Goal: Navigation & Orientation: Find specific page/section

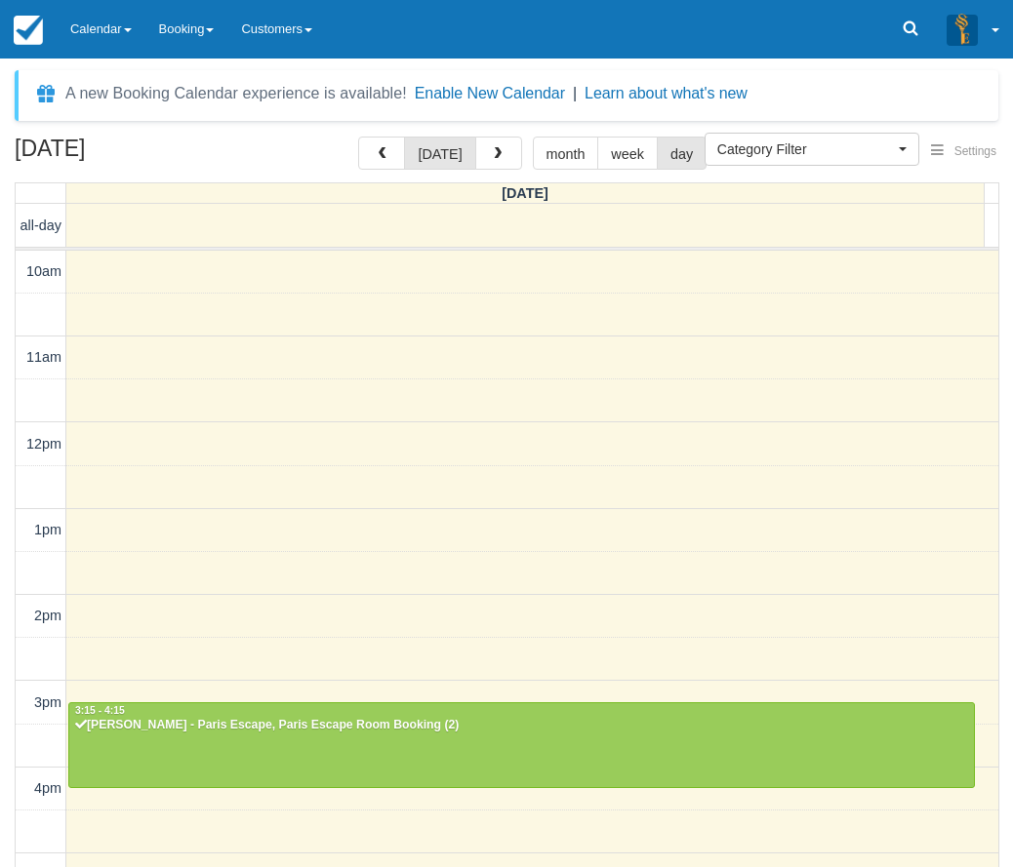
select select
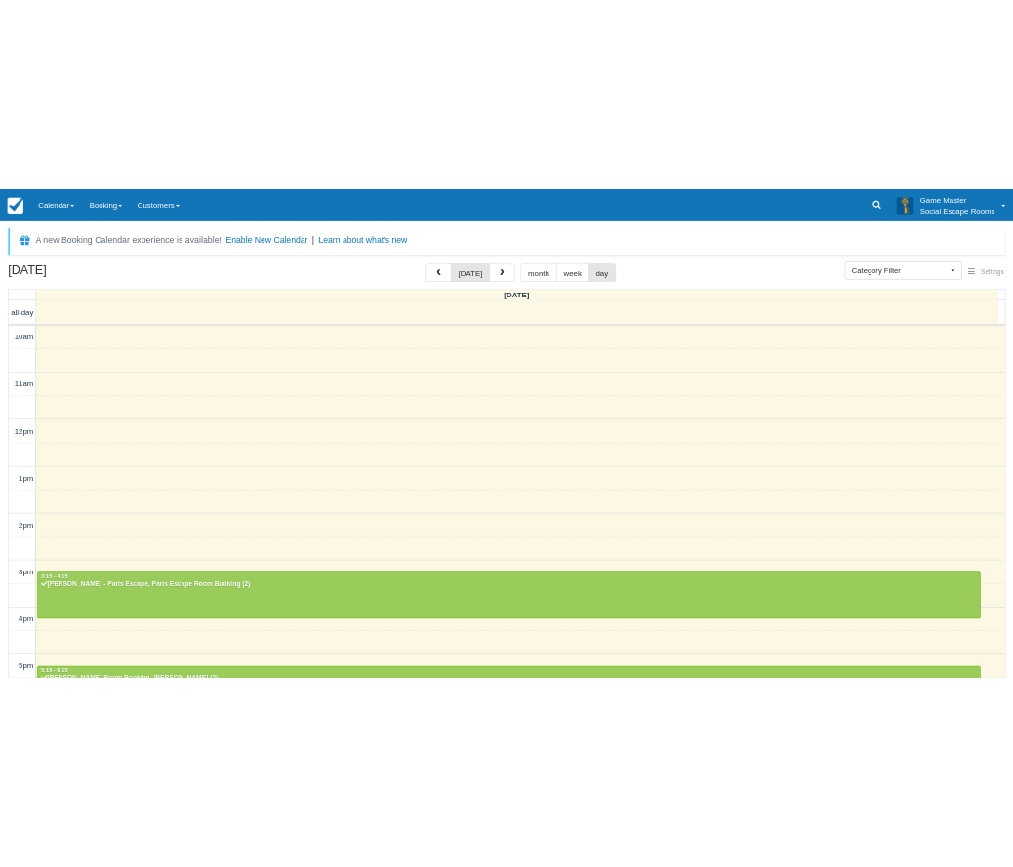
scroll to position [404, 0]
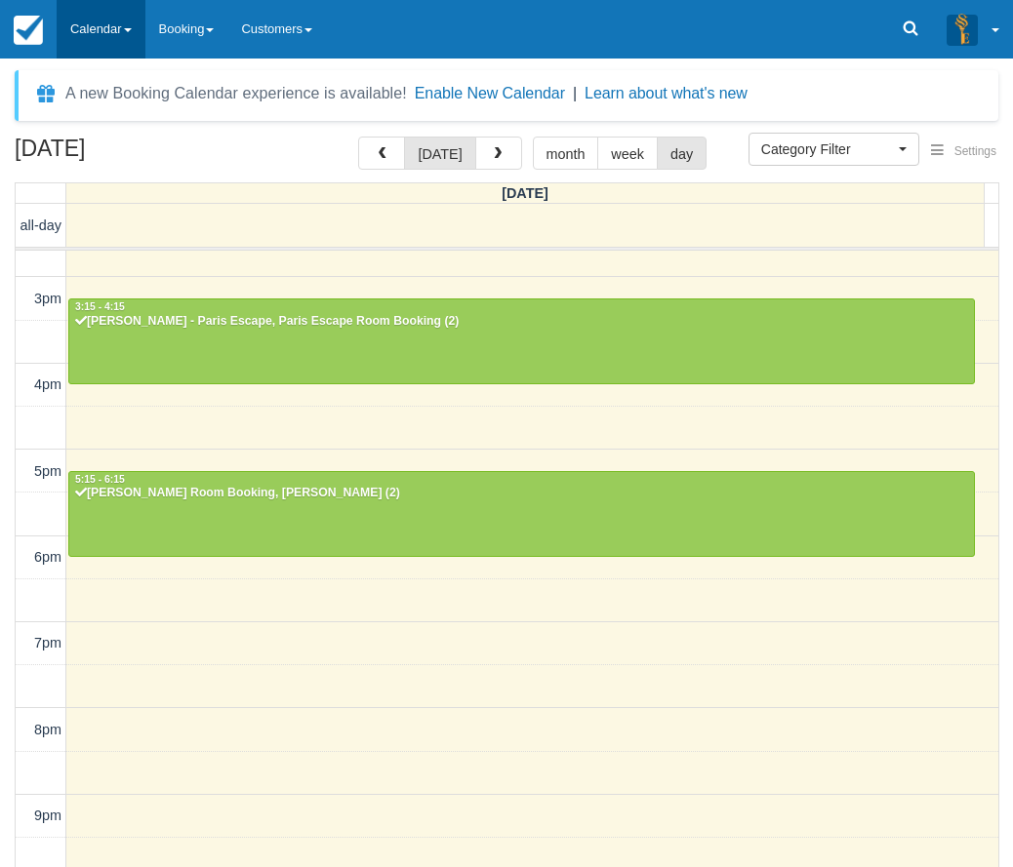
click at [137, 35] on link "Calendar" at bounding box center [101, 29] width 89 height 59
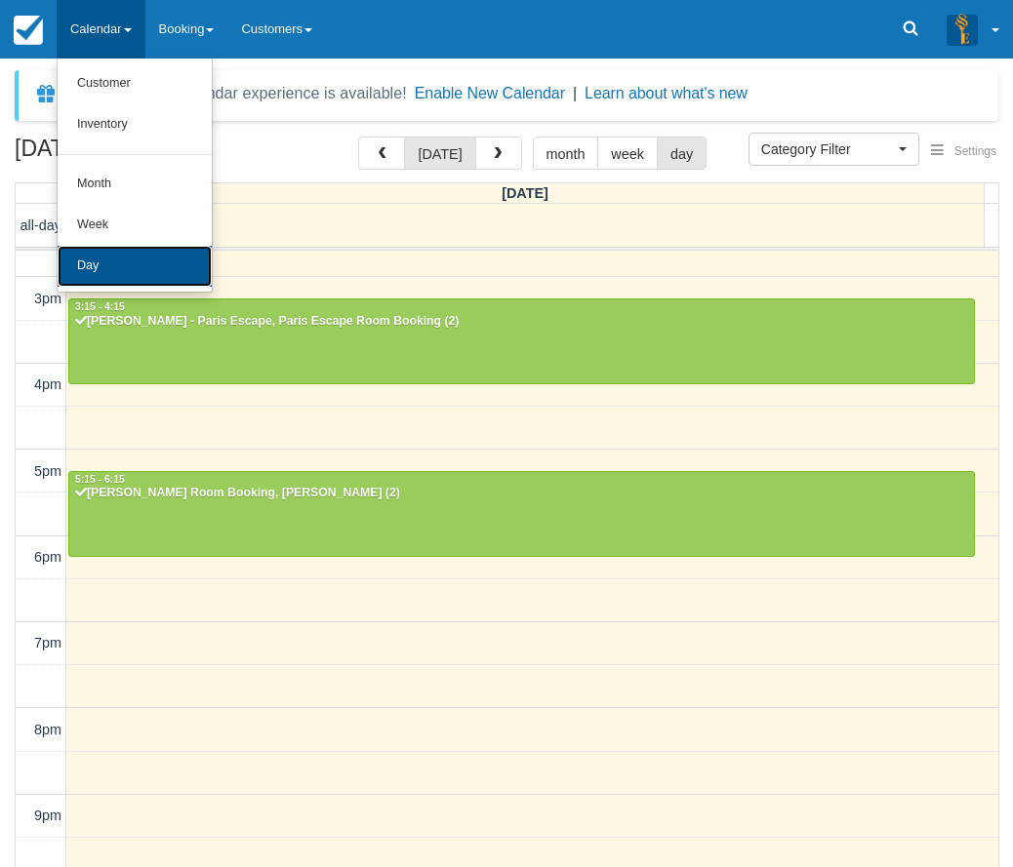
click at [119, 256] on link "Day" at bounding box center [135, 266] width 154 height 41
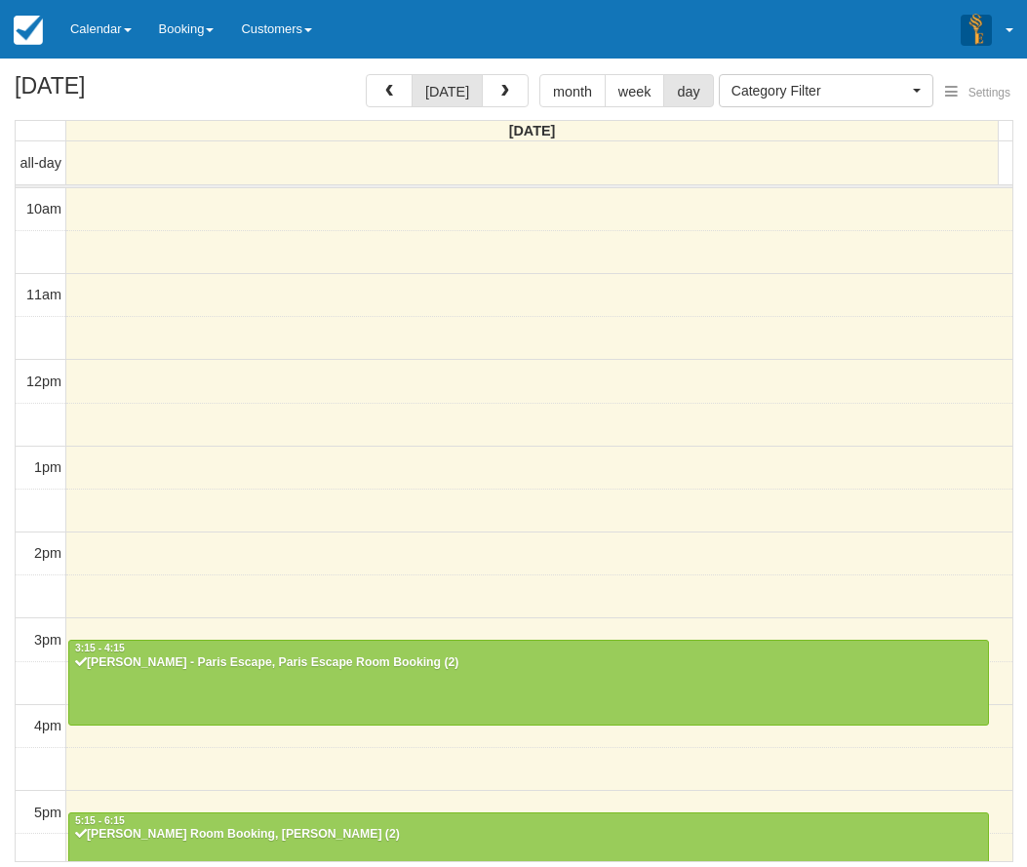
select select
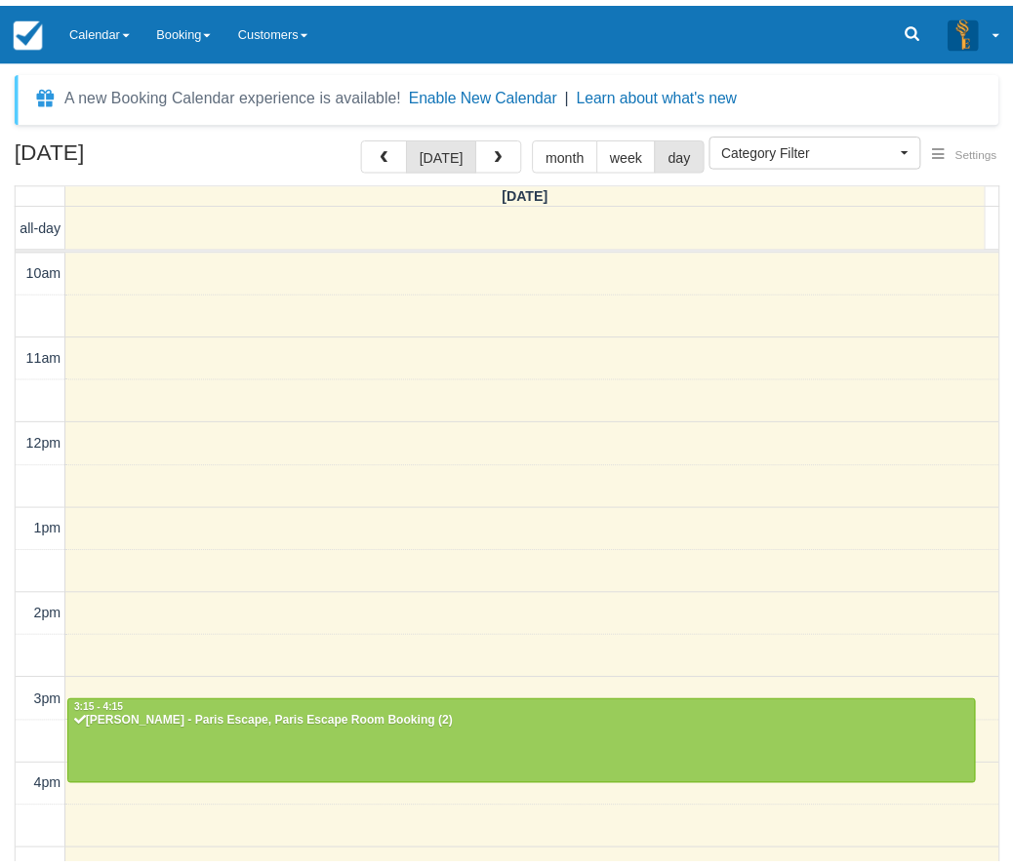
scroll to position [404, 0]
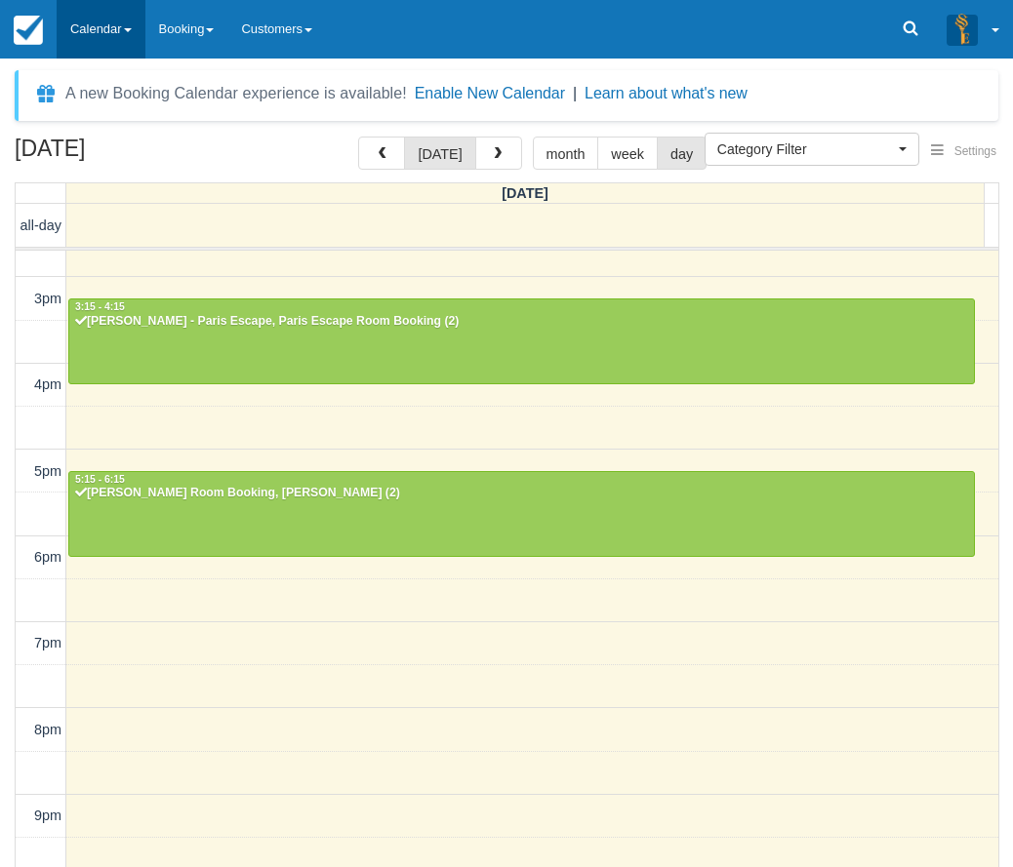
click at [131, 36] on link "Calendar" at bounding box center [101, 29] width 89 height 59
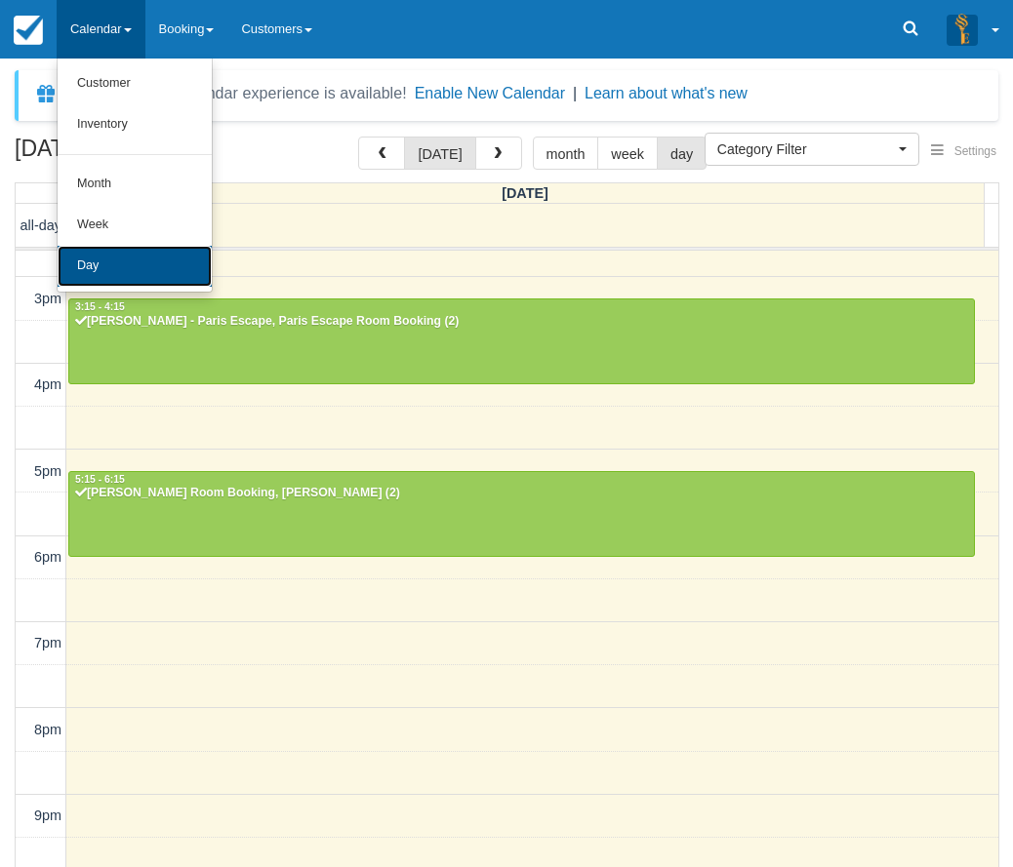
click at [117, 268] on link "Day" at bounding box center [135, 266] width 154 height 41
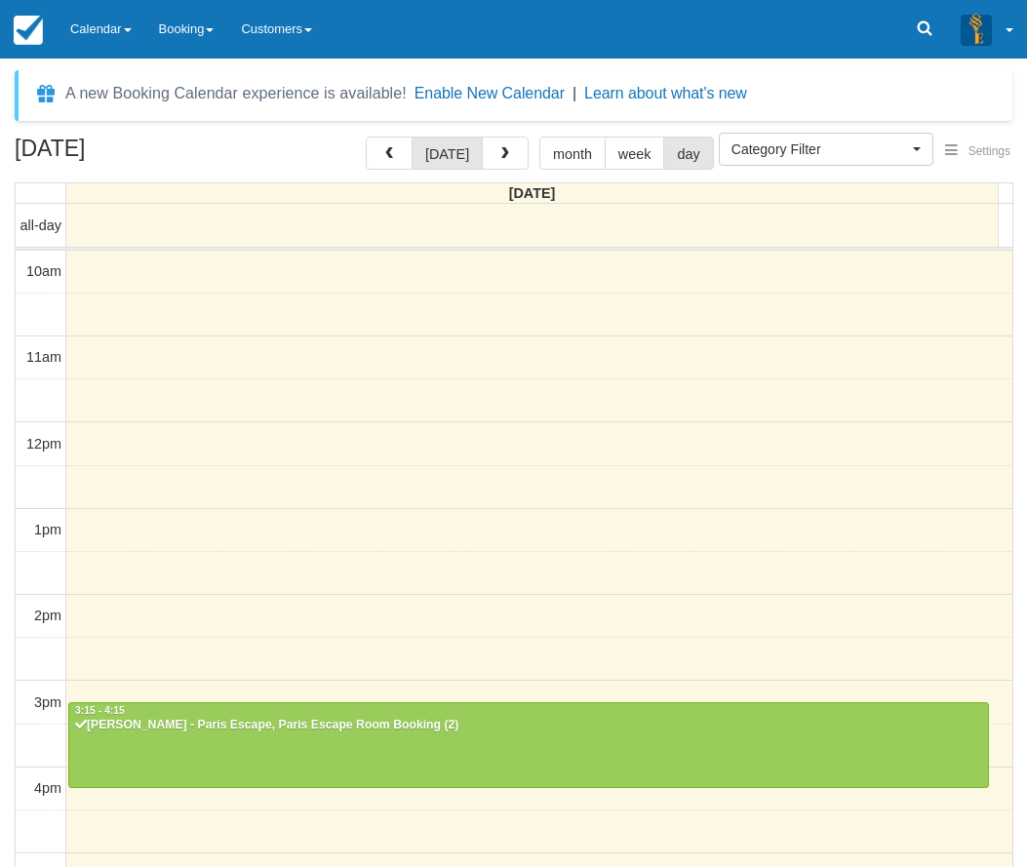
select select
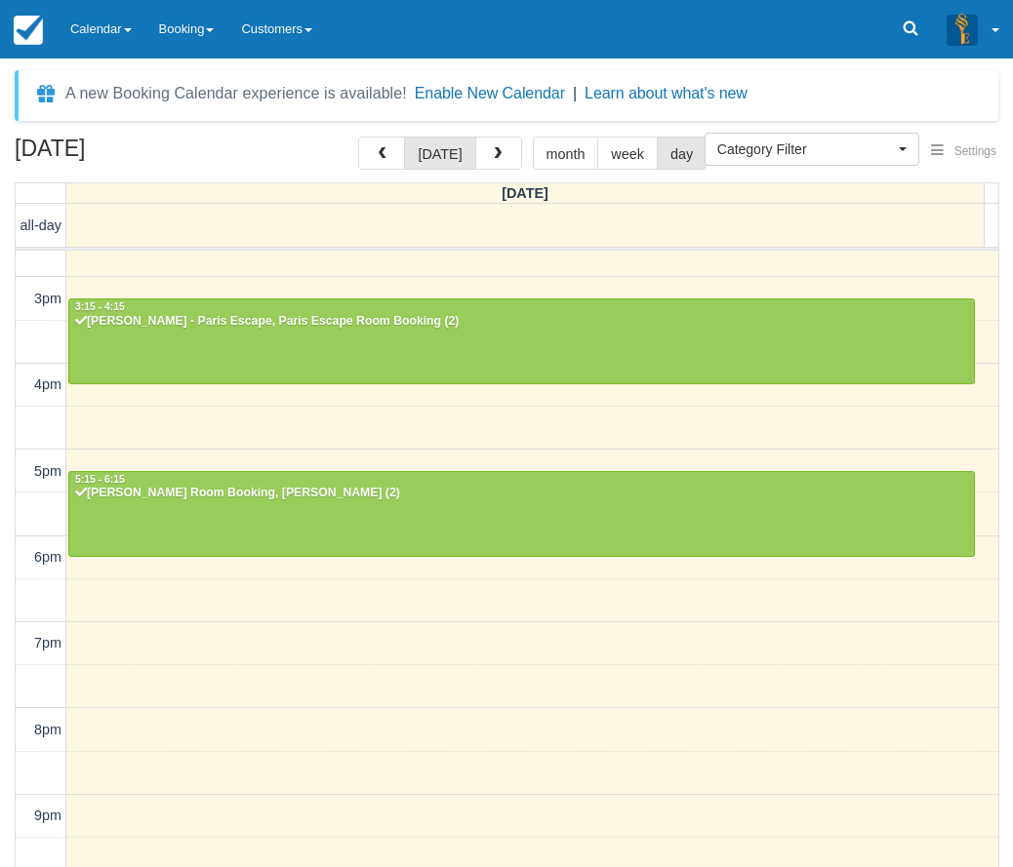
scroll to position [403, 0]
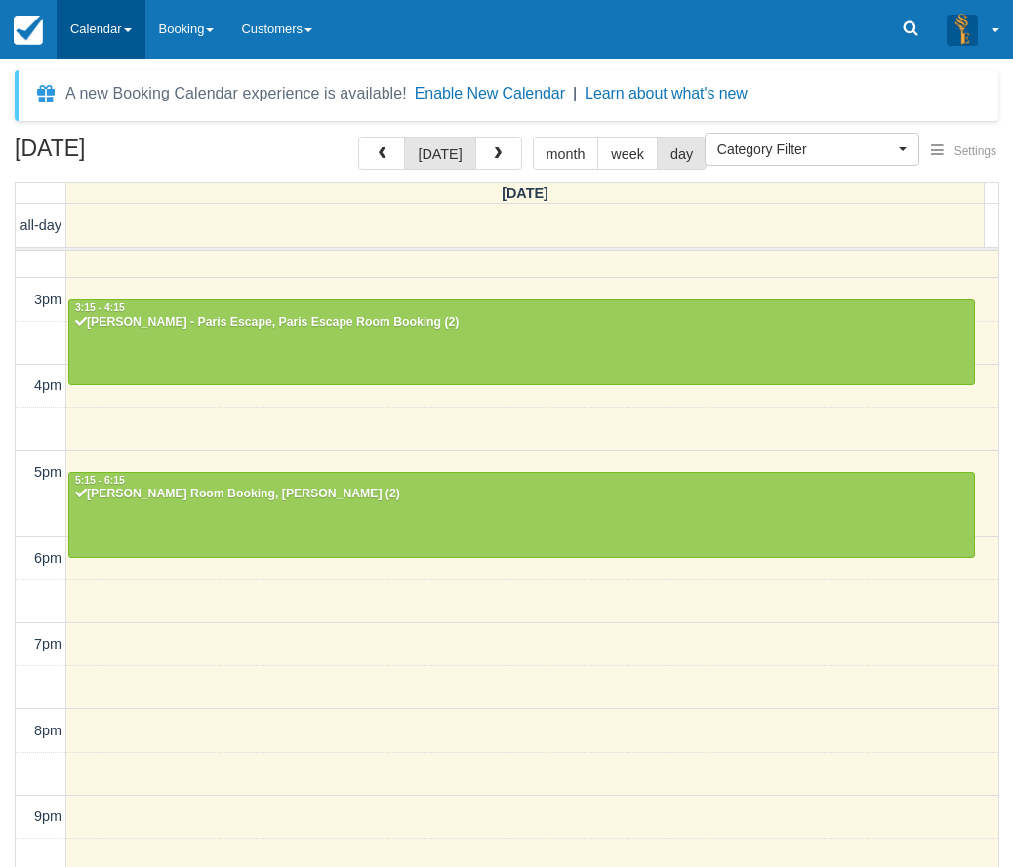
click at [131, 42] on link "Calendar" at bounding box center [101, 29] width 89 height 59
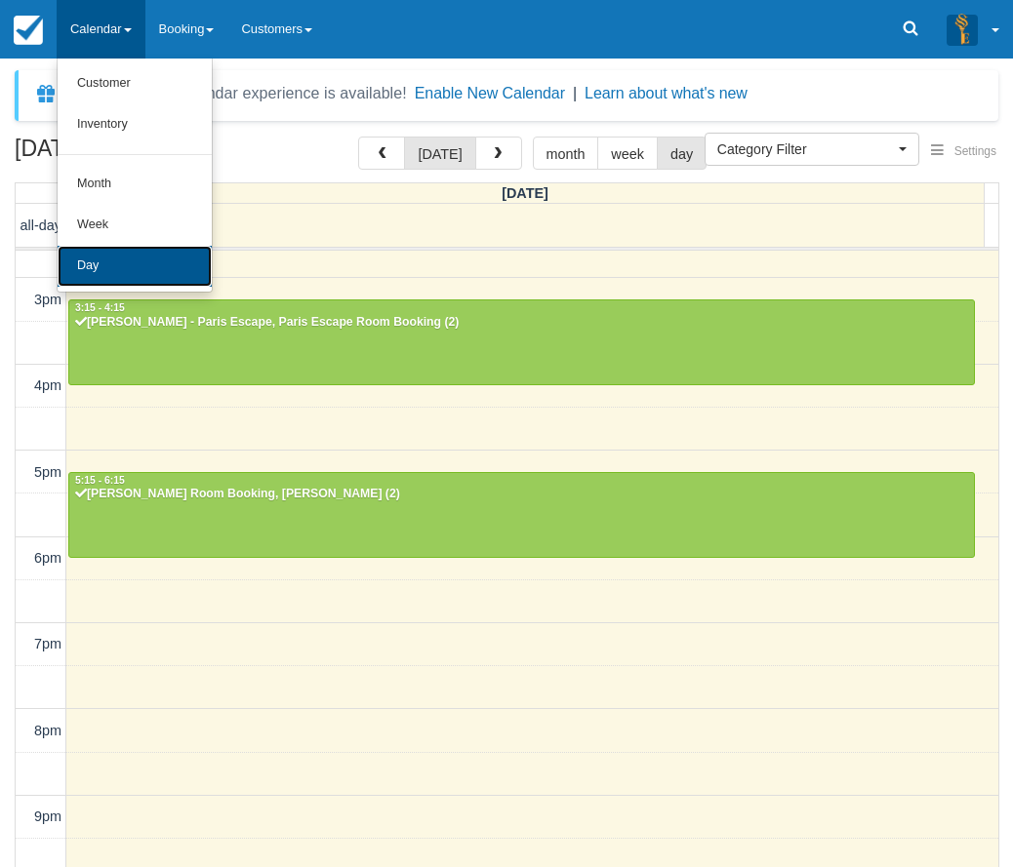
click at [132, 258] on link "Day" at bounding box center [135, 266] width 154 height 41
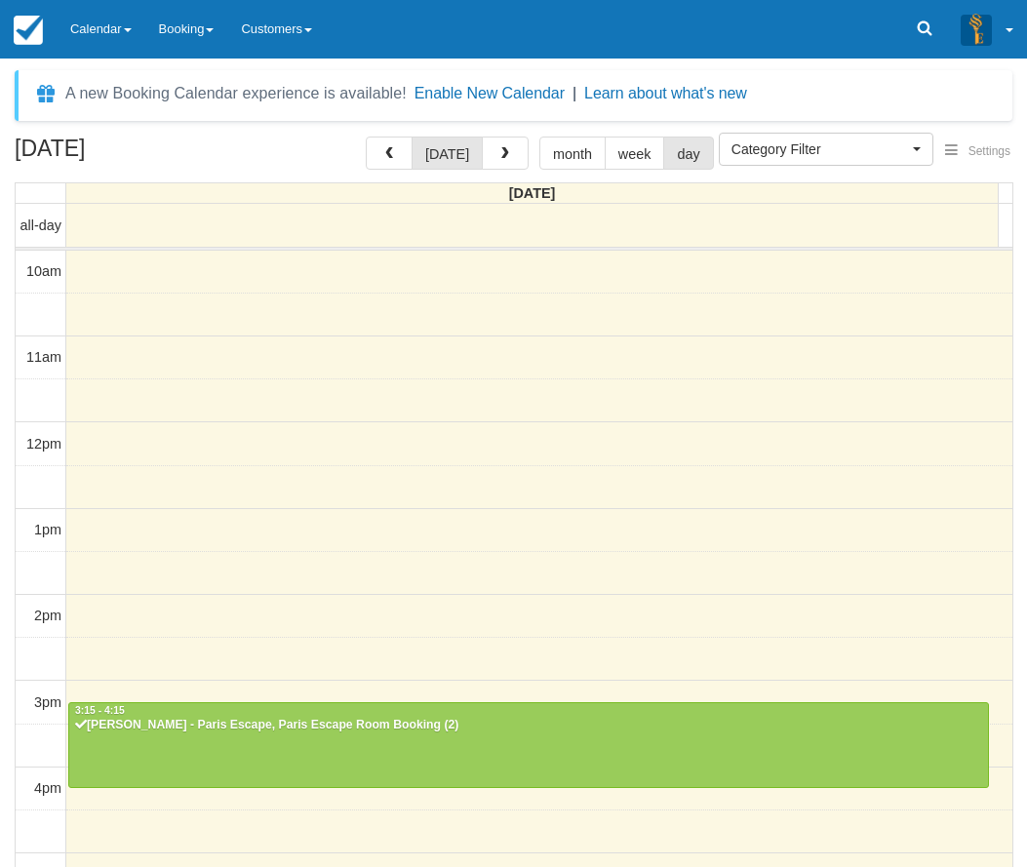
select select
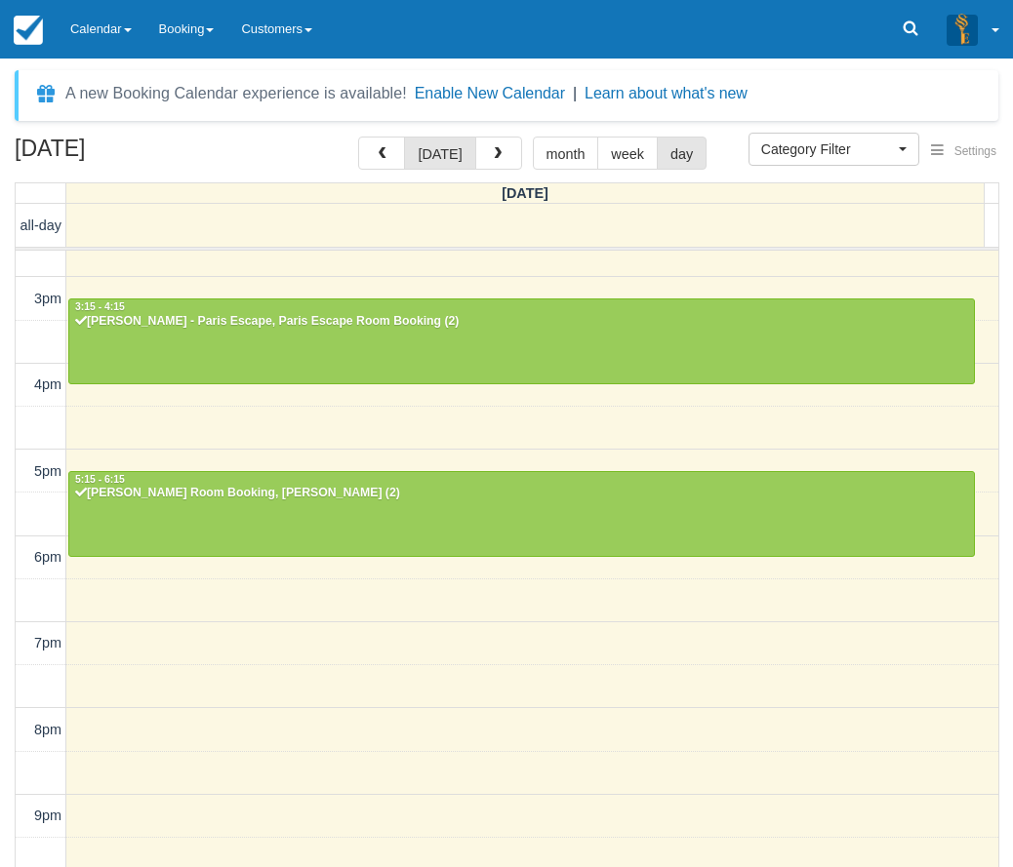
scroll to position [403, 0]
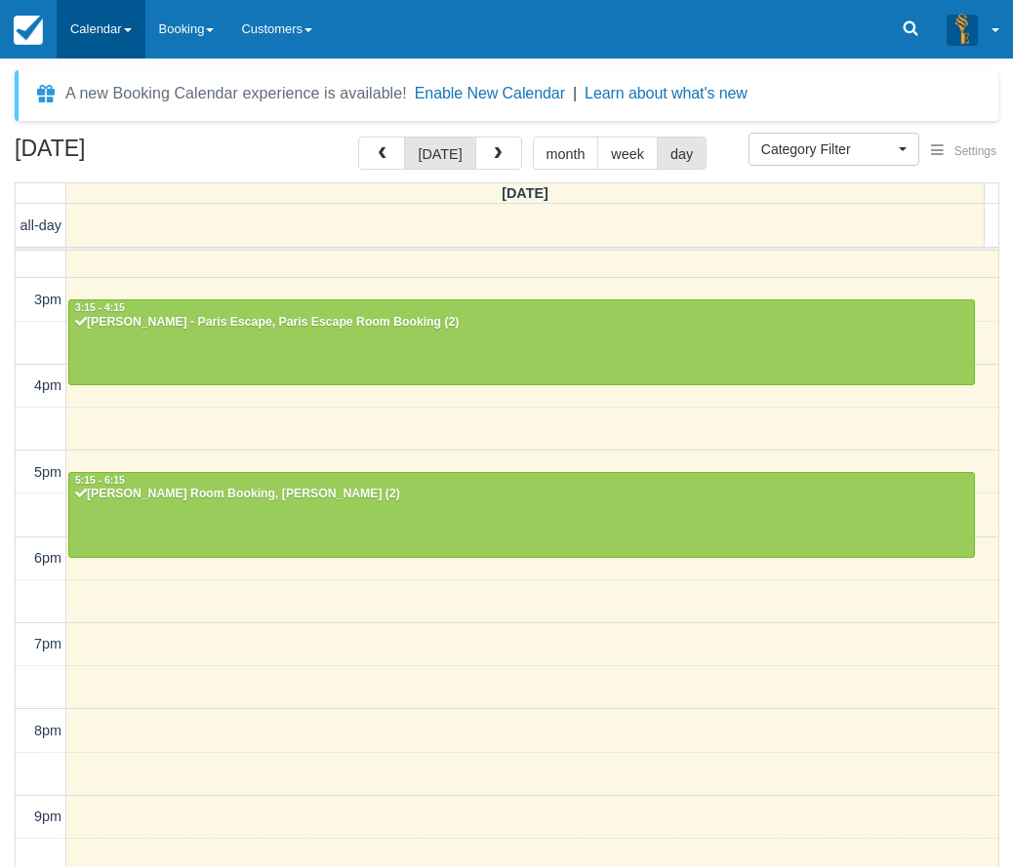
click at [136, 24] on link "Calendar" at bounding box center [101, 29] width 89 height 59
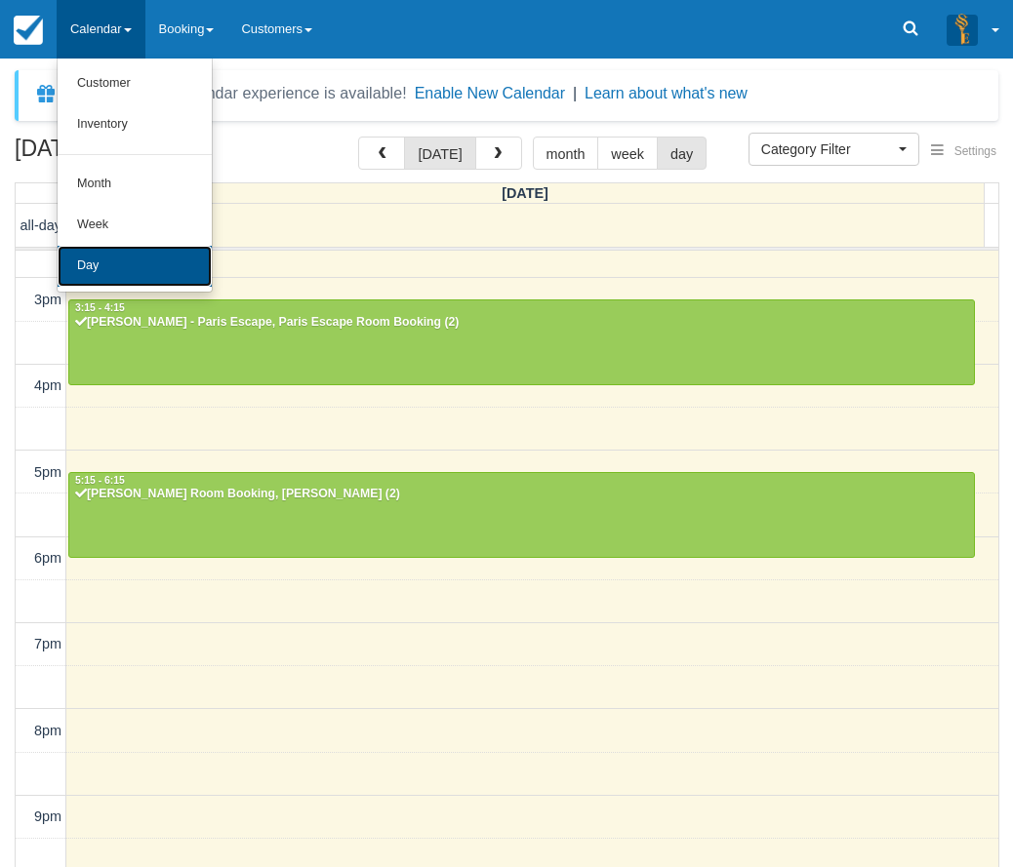
click at [147, 248] on link "Day" at bounding box center [135, 266] width 154 height 41
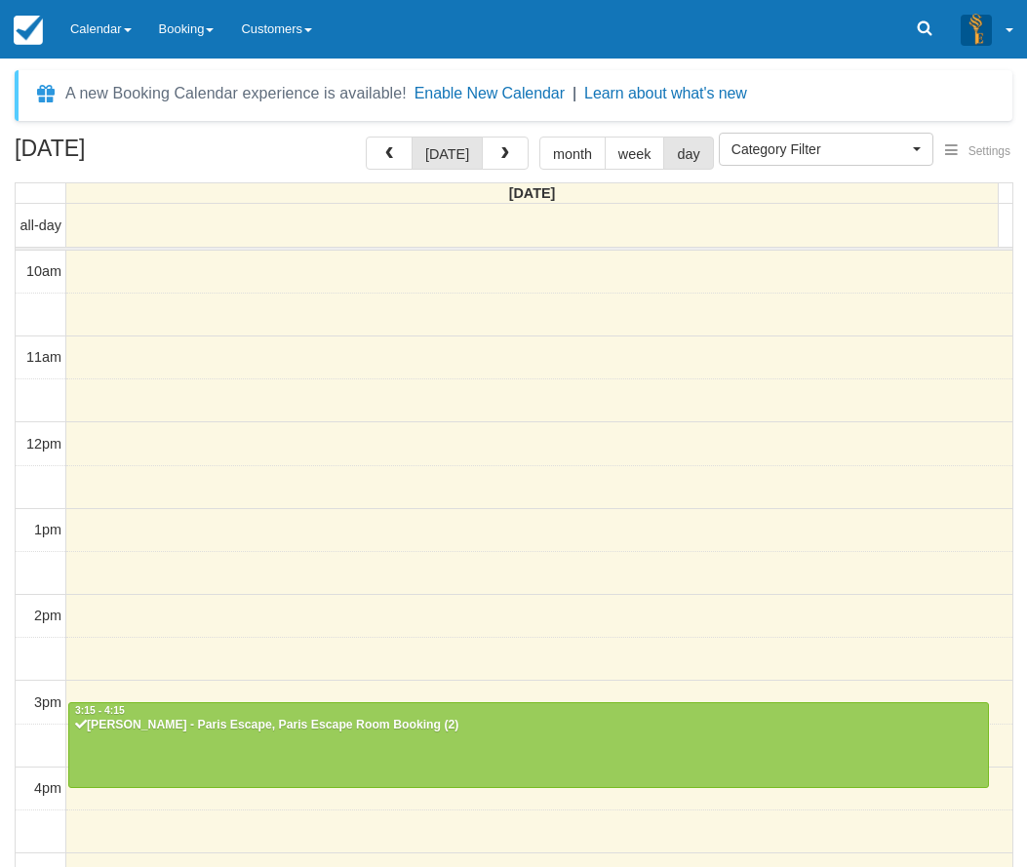
select select
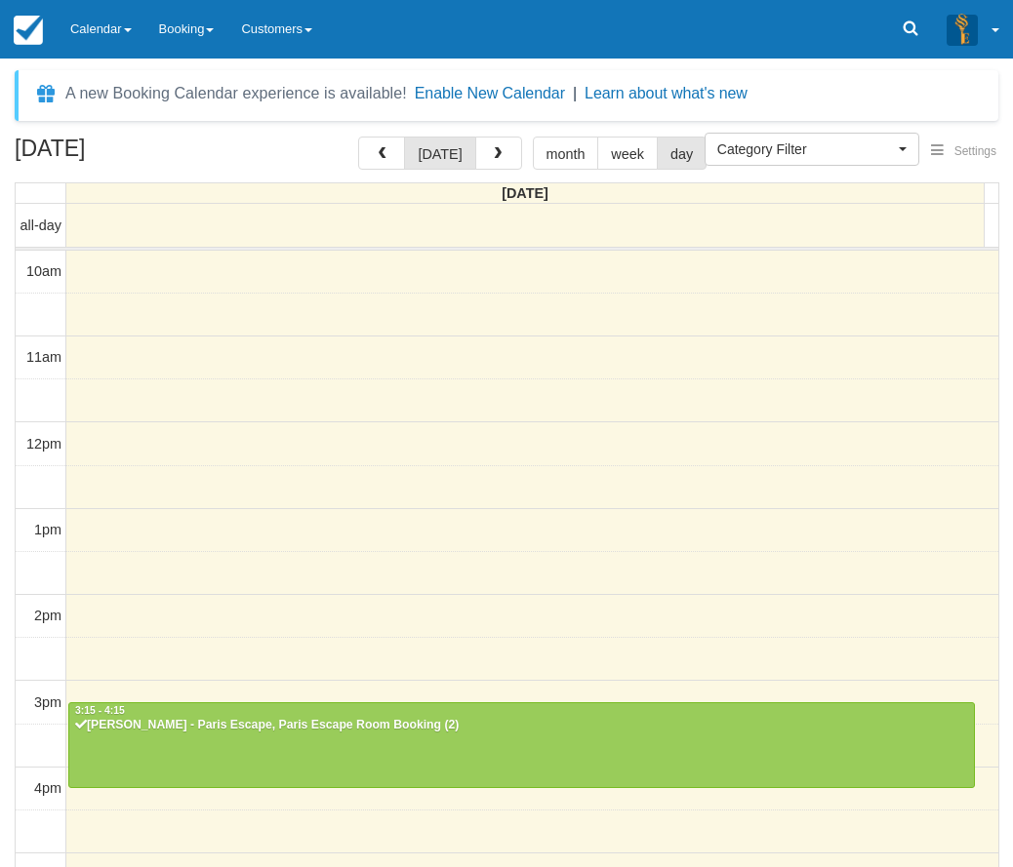
scroll to position [404, 0]
